Goal: Task Accomplishment & Management: Use online tool/utility

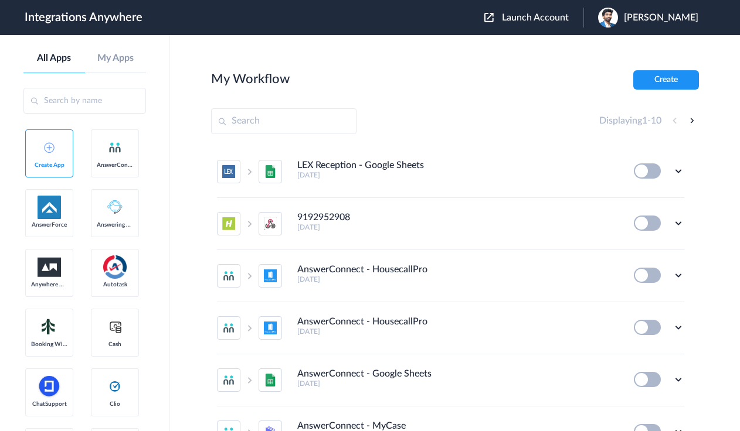
click at [528, 18] on span "Launch Account" at bounding box center [535, 17] width 67 height 9
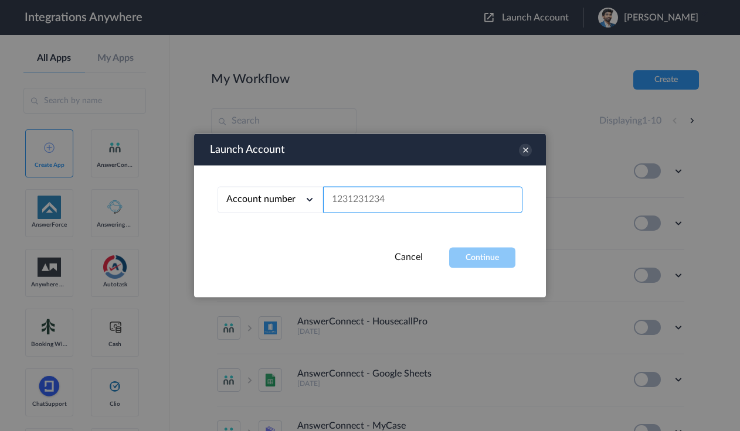
click at [424, 210] on input "text" at bounding box center [422, 200] width 199 height 26
paste input "5039227045"
type input "5039227045"
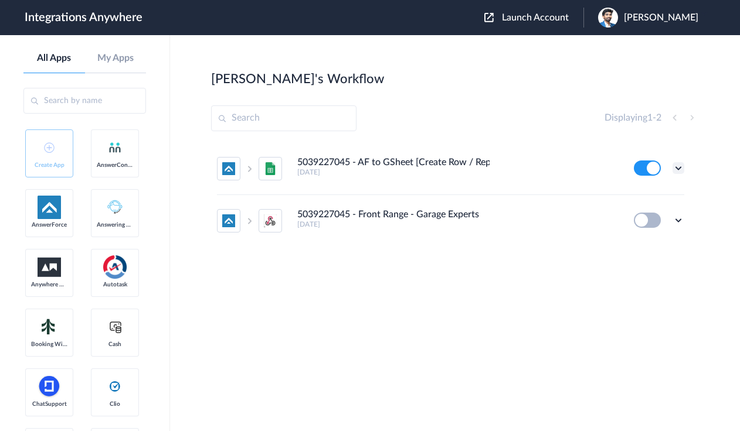
click at [676, 168] on icon at bounding box center [678, 168] width 12 height 12
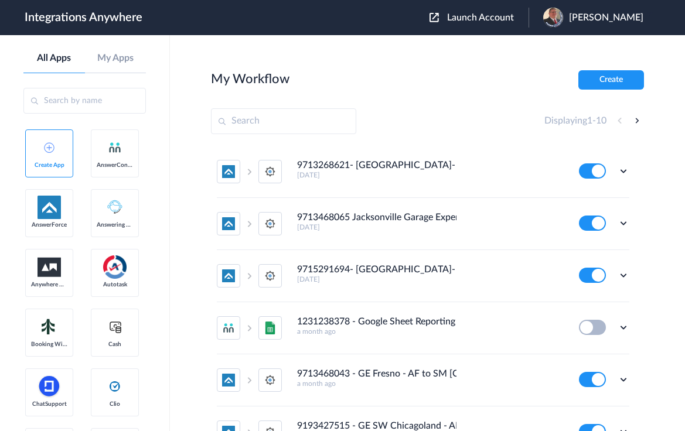
click at [502, 19] on span "Launch Account" at bounding box center [480, 17] width 67 height 9
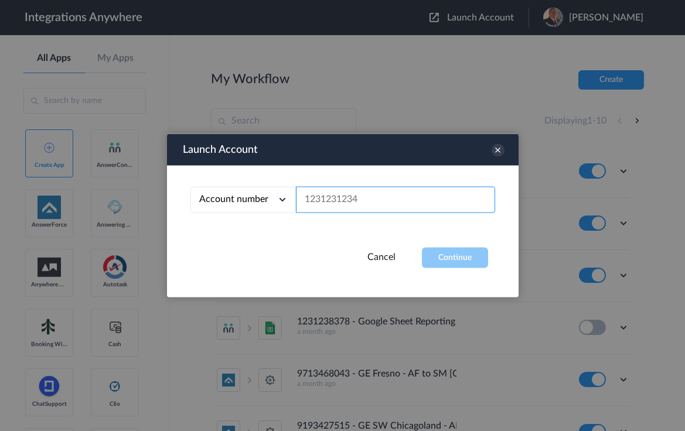
click at [378, 195] on input "text" at bounding box center [395, 200] width 199 height 26
paste input "3367905789"
type input "3367905789"
